Goal: Task Accomplishment & Management: Complete application form

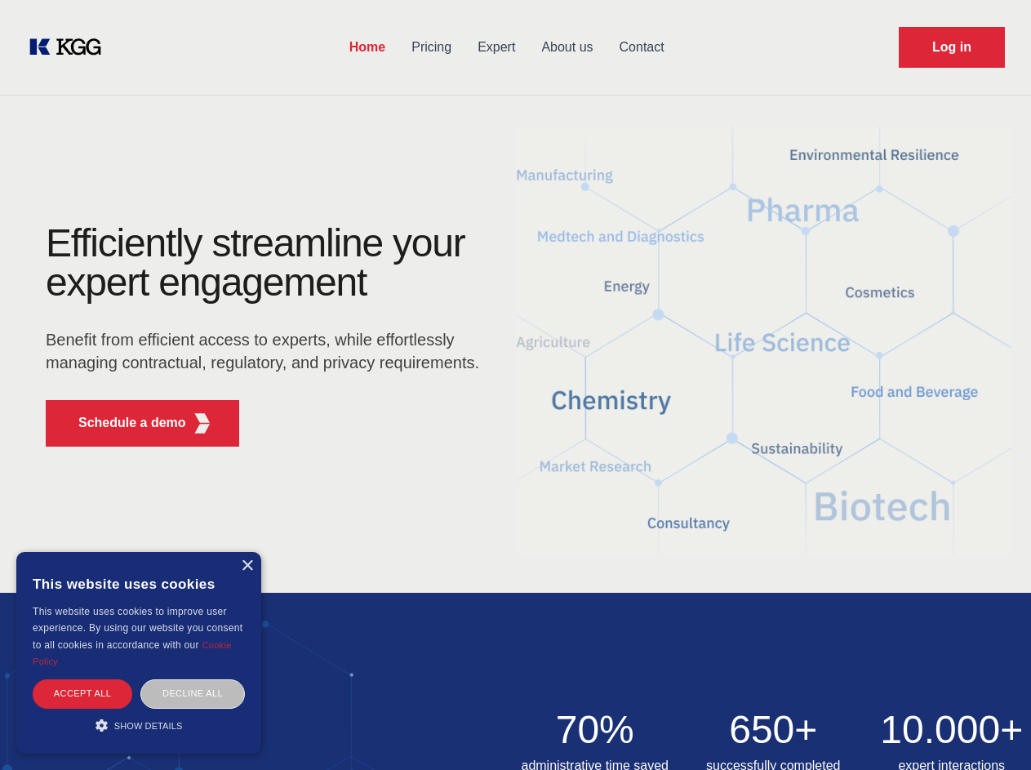
click at [515, 385] on div "Efficiently streamline your expert engagement Benefit from efficient access to …" at bounding box center [268, 342] width 496 height 236
click at [122, 423] on p "Schedule a demo" at bounding box center [132, 423] width 108 height 20
click at [247, 566] on div "× This website uses cookies This website uses cookies to improve user experienc…" at bounding box center [138, 653] width 245 height 202
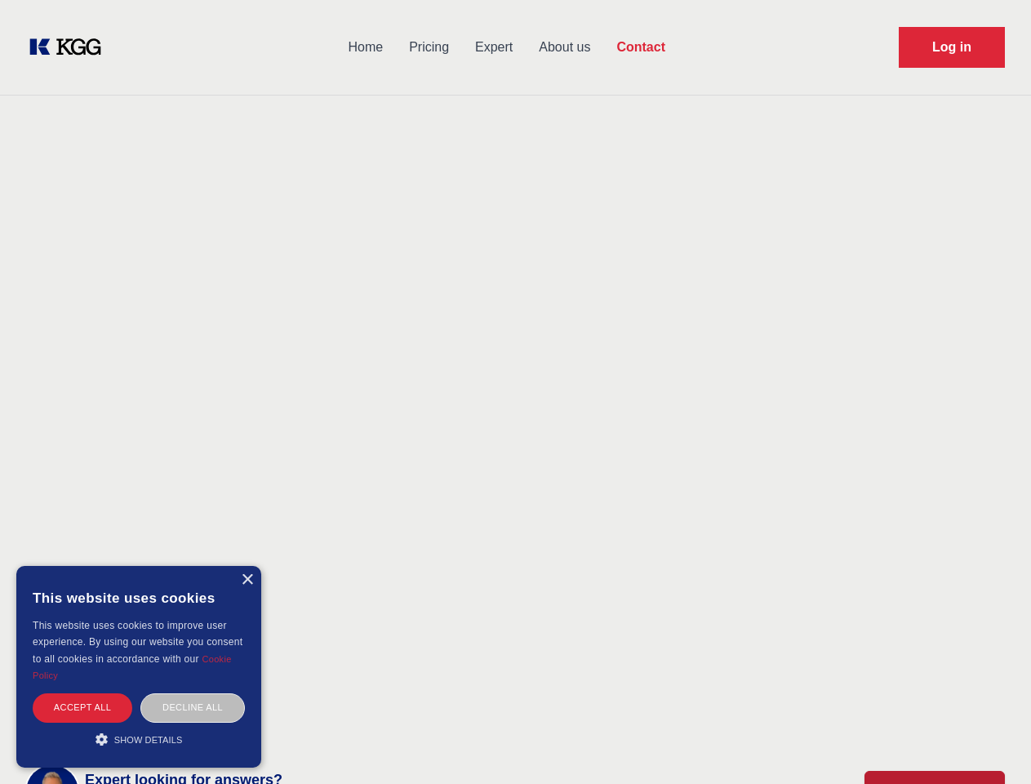
click at [82, 693] on div "Accept all" at bounding box center [83, 707] width 100 height 29
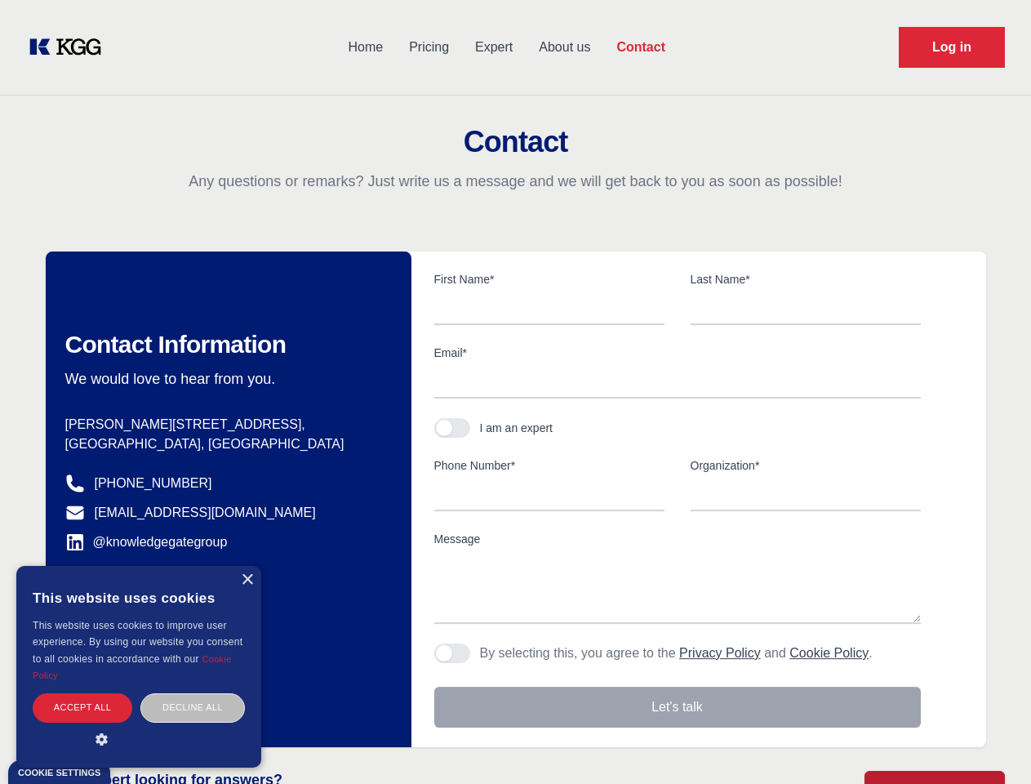
click at [193, 693] on div "Decline all" at bounding box center [192, 707] width 105 height 29
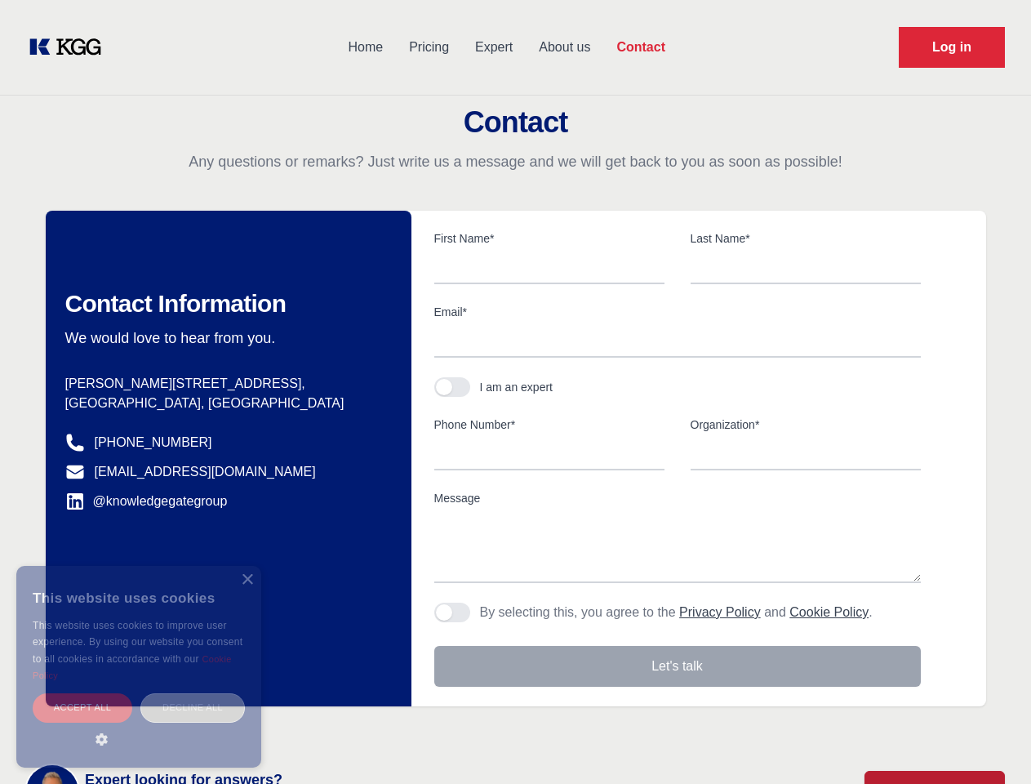
click at [139, 725] on main "Contact Any questions or remarks? Just write us a message and we will get back …" at bounding box center [515, 425] width 1031 height 850
